Goal: Task Accomplishment & Management: Use online tool/utility

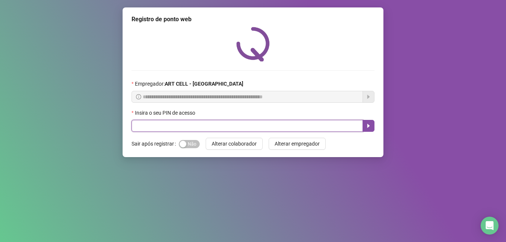
click at [185, 124] on input "text" at bounding box center [246, 126] width 231 height 12
type input "*****"
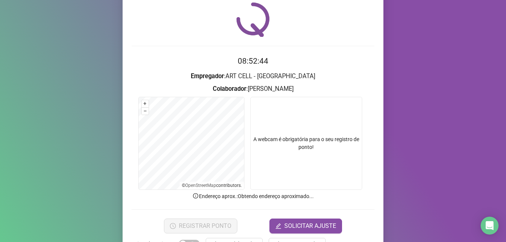
scroll to position [37, 0]
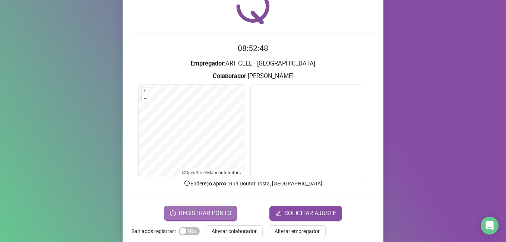
click at [193, 213] on span "REGISTRAR PONTO" at bounding box center [205, 213] width 53 height 9
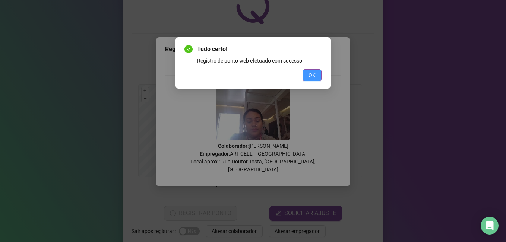
click at [312, 74] on button "OK" at bounding box center [311, 75] width 19 height 12
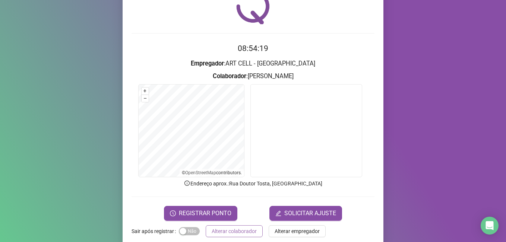
click at [228, 230] on span "Alterar colaborador" at bounding box center [234, 231] width 45 height 8
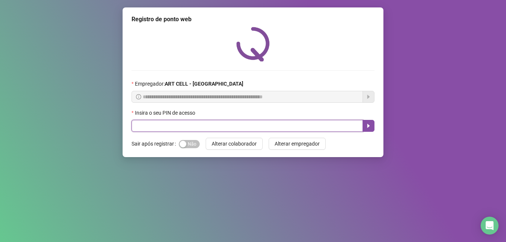
click at [211, 131] on input "text" at bounding box center [246, 126] width 231 height 12
type input "*****"
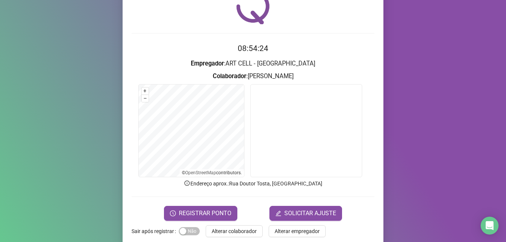
scroll to position [49, 0]
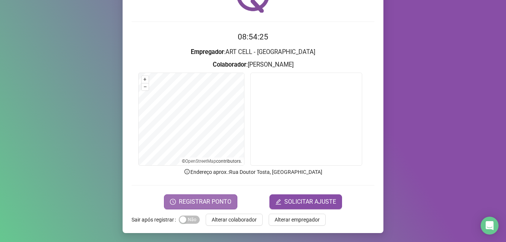
click at [220, 199] on span "REGISTRAR PONTO" at bounding box center [205, 201] width 53 height 9
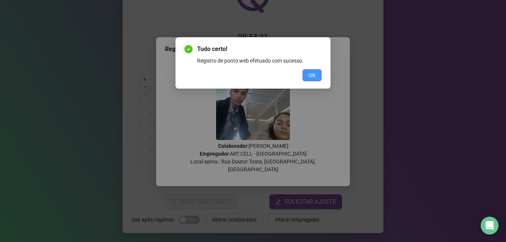
click at [308, 77] on button "OK" at bounding box center [311, 75] width 19 height 12
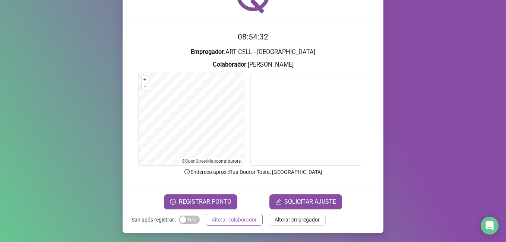
click at [238, 222] on span "Alterar colaborador" at bounding box center [234, 220] width 45 height 8
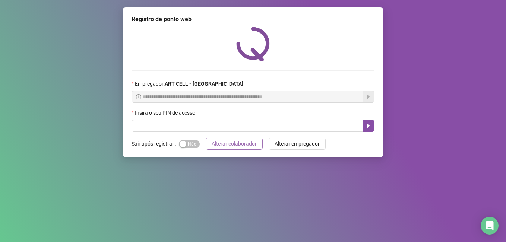
scroll to position [0, 0]
click at [185, 127] on input "text" at bounding box center [246, 126] width 231 height 12
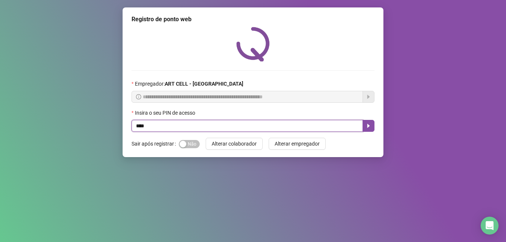
type input "*****"
click at [366, 130] on button "button" at bounding box center [368, 126] width 12 height 12
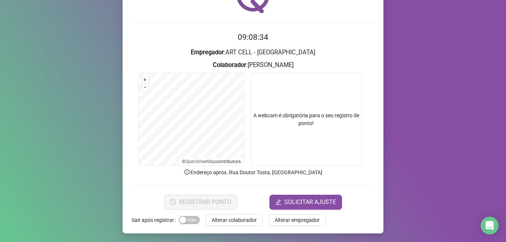
scroll to position [49, 0]
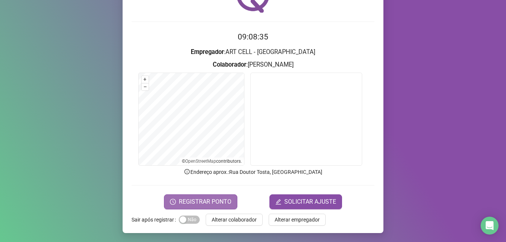
click at [191, 203] on span "REGISTRAR PONTO" at bounding box center [205, 201] width 53 height 9
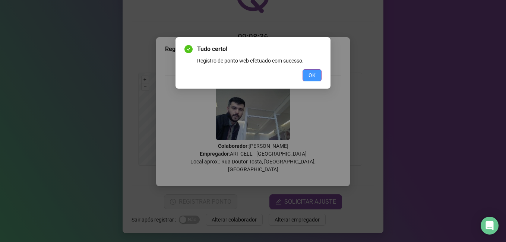
click at [316, 75] on button "OK" at bounding box center [311, 75] width 19 height 12
